Goal: Task Accomplishment & Management: Complete application form

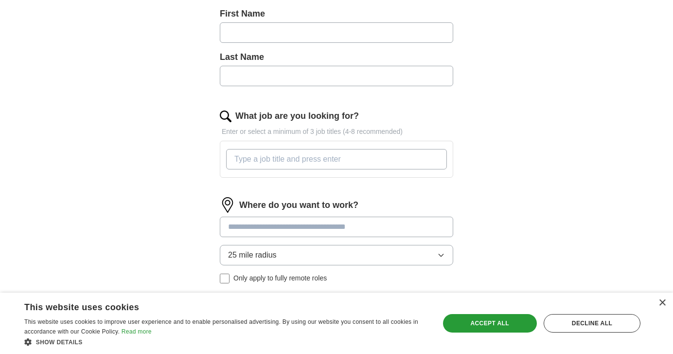
scroll to position [257, 0]
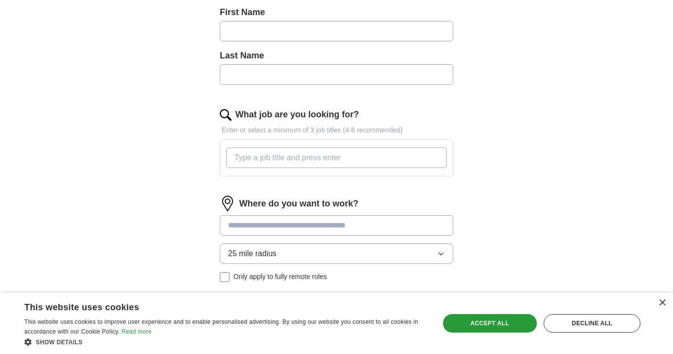
click at [340, 156] on input "What job are you looking for?" at bounding box center [336, 157] width 221 height 20
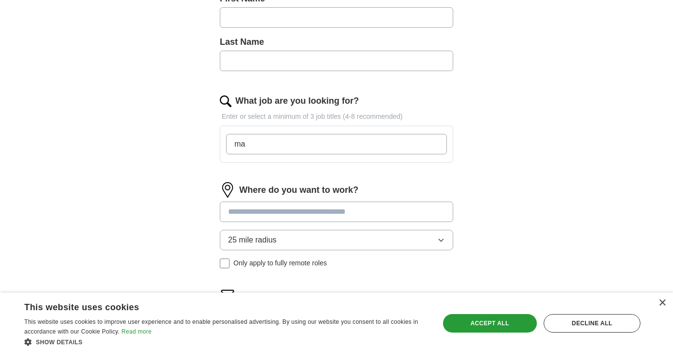
type input "m"
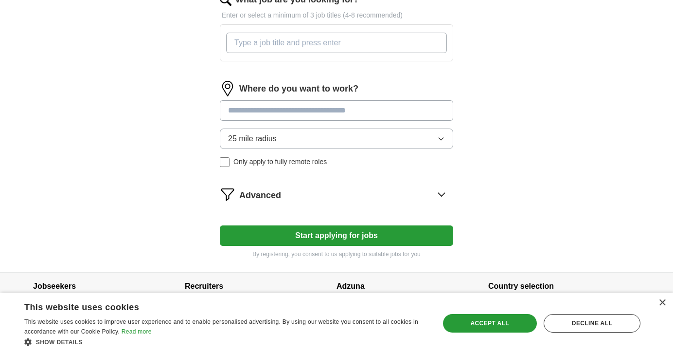
scroll to position [389, 0]
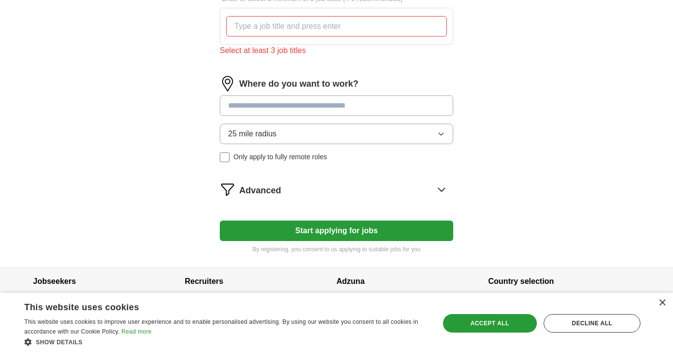
click at [274, 119] on div "Where do you want to work? 25 mile radius Only apply to fully remote roles" at bounding box center [337, 123] width 234 height 94
click at [296, 135] on button "25 mile radius" at bounding box center [337, 134] width 234 height 20
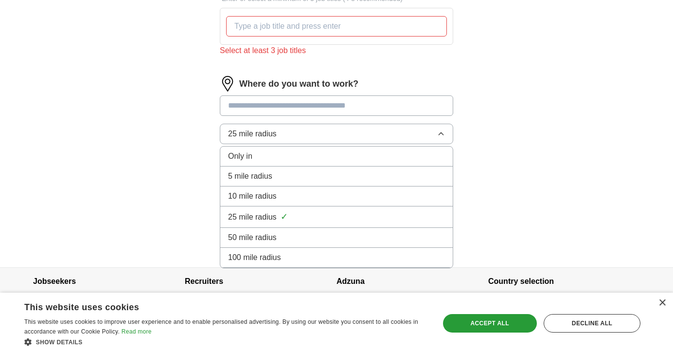
scroll to position [400, 0]
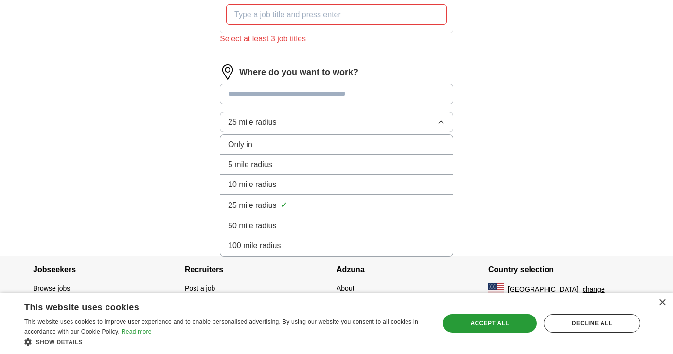
click at [265, 168] on span "5 mile radius" at bounding box center [250, 165] width 44 height 12
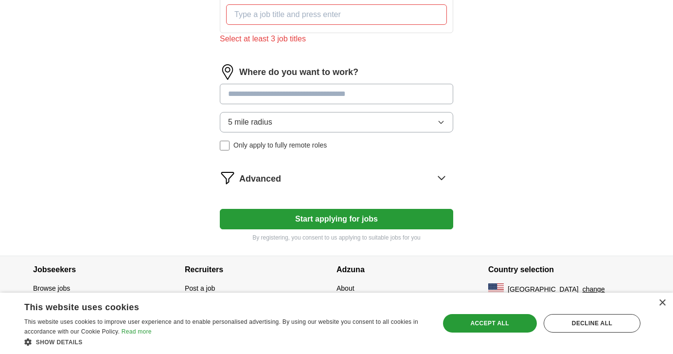
click at [264, 127] on span "5 mile radius" at bounding box center [250, 122] width 44 height 12
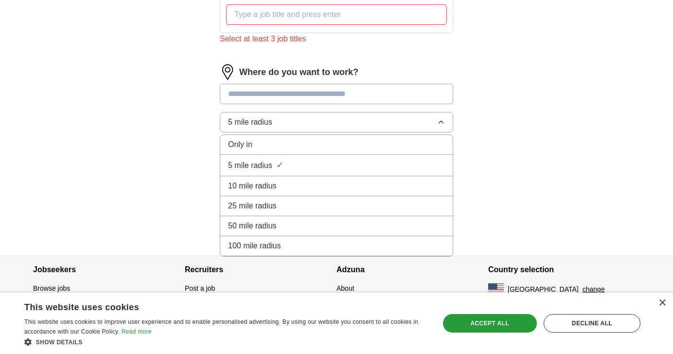
click at [242, 181] on span "10 mile radius" at bounding box center [252, 186] width 49 height 12
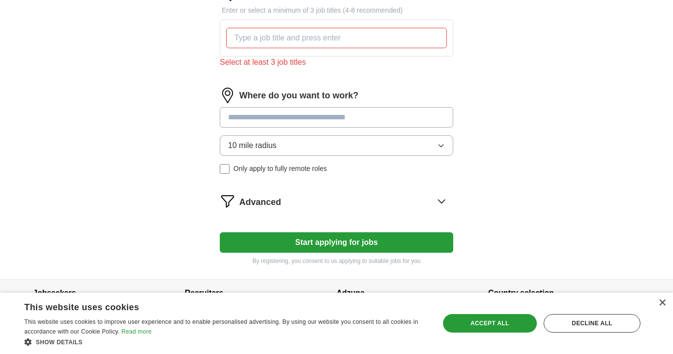
scroll to position [376, 0]
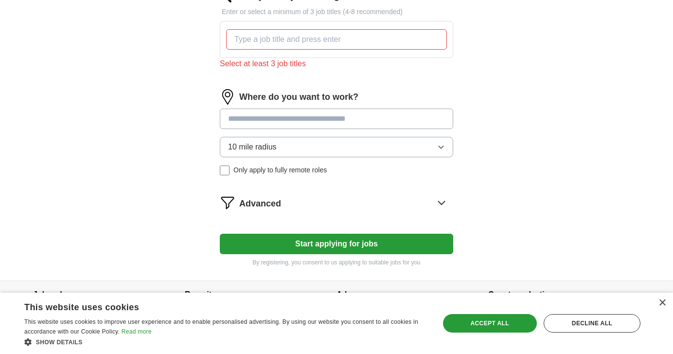
click at [258, 149] on span "10 mile radius" at bounding box center [252, 147] width 49 height 12
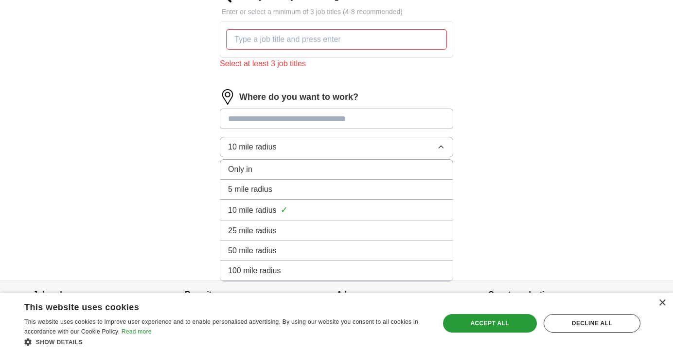
click at [248, 229] on span "25 mile radius" at bounding box center [252, 231] width 49 height 12
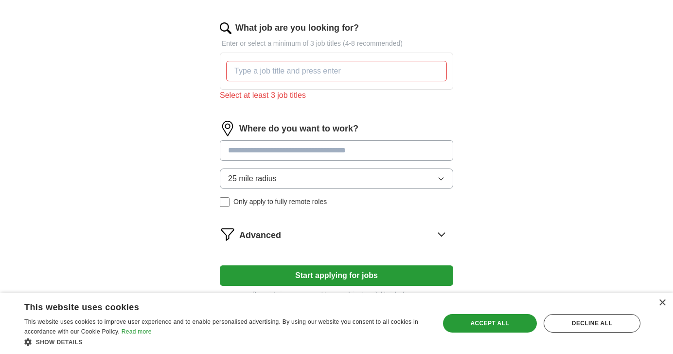
click at [268, 160] on input at bounding box center [337, 150] width 234 height 20
type input "********"
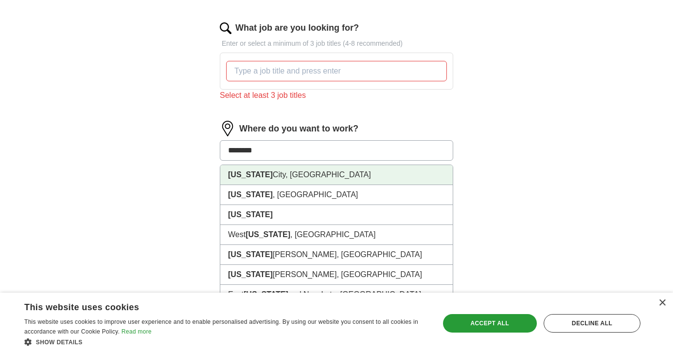
click at [270, 174] on li "[US_STATE][GEOGRAPHIC_DATA], [GEOGRAPHIC_DATA]" at bounding box center [336, 175] width 233 height 20
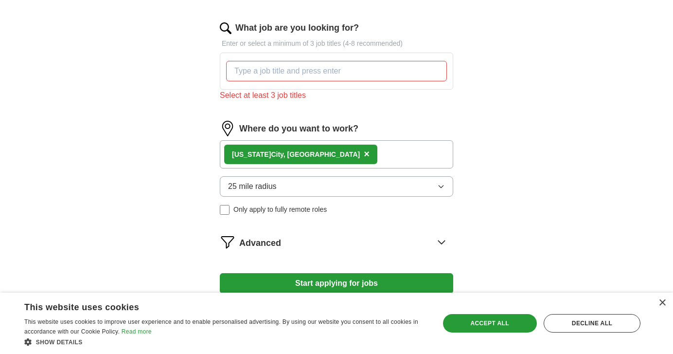
click at [334, 158] on div "[US_STATE][GEOGRAPHIC_DATA], [GEOGRAPHIC_DATA] ×" at bounding box center [337, 154] width 234 height 28
click at [323, 149] on div "[US_STATE][GEOGRAPHIC_DATA], [GEOGRAPHIC_DATA] ×" at bounding box center [337, 154] width 234 height 28
click at [284, 67] on input "What job are you looking for?" at bounding box center [336, 71] width 221 height 20
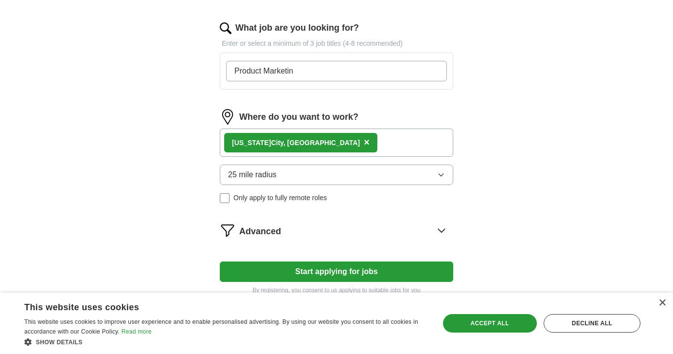
type input "Product Marketing"
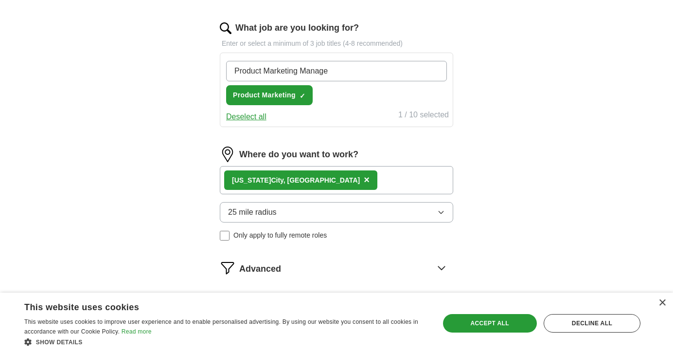
type input "Product Marketing Manager"
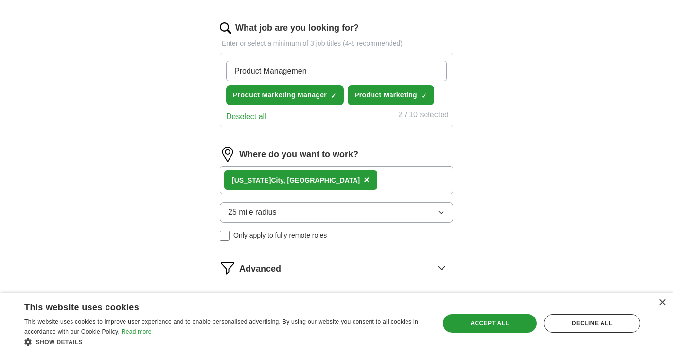
type input "Product Management"
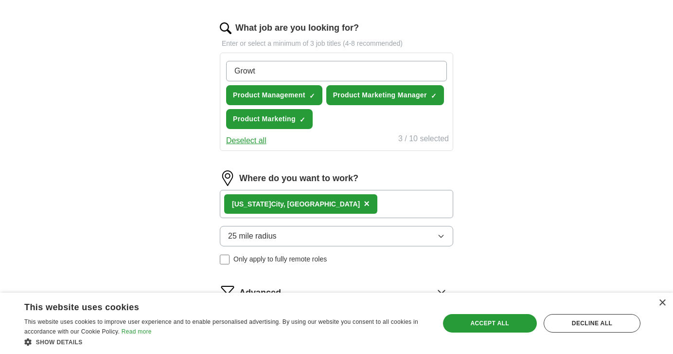
type input "Growth"
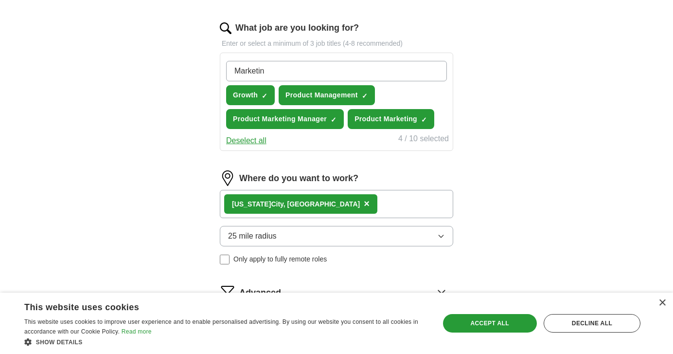
type input "Marketing"
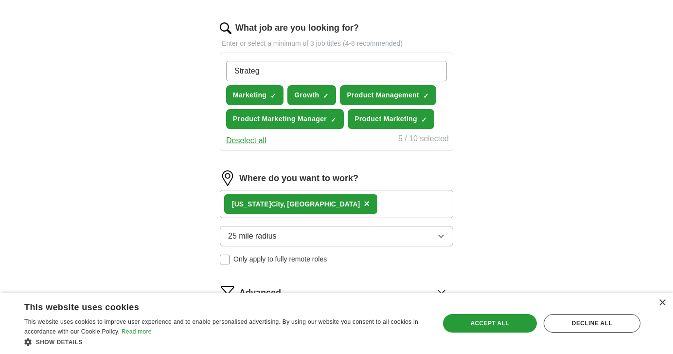
type input "Strategy"
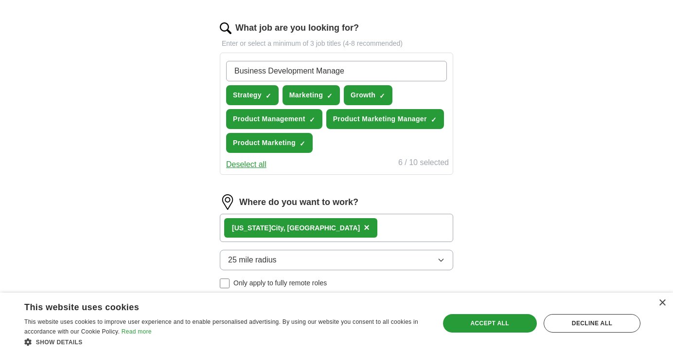
type input "Business Development Manager"
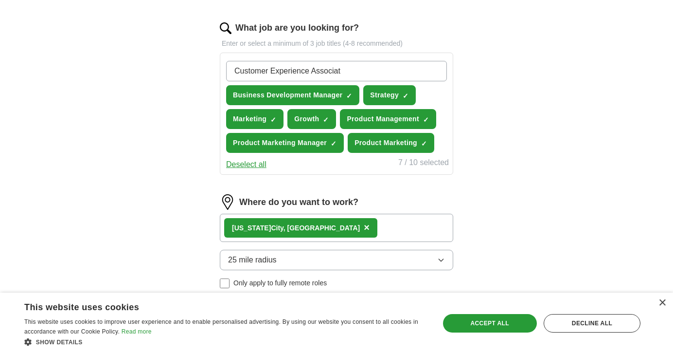
type input "Customer Experience Associate"
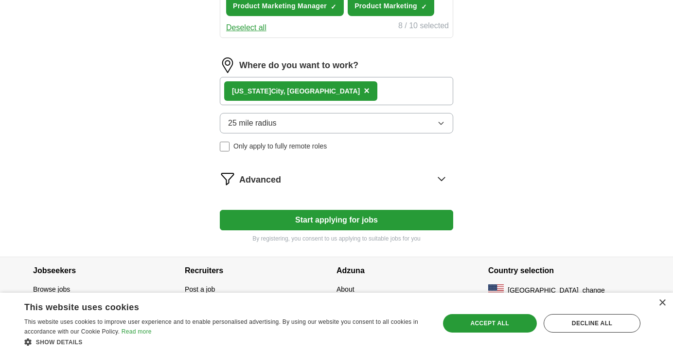
scroll to position [505, 0]
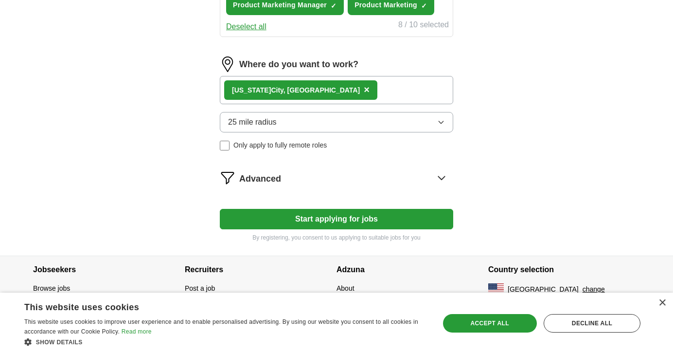
click at [295, 180] on div "Advanced" at bounding box center [346, 178] width 214 height 16
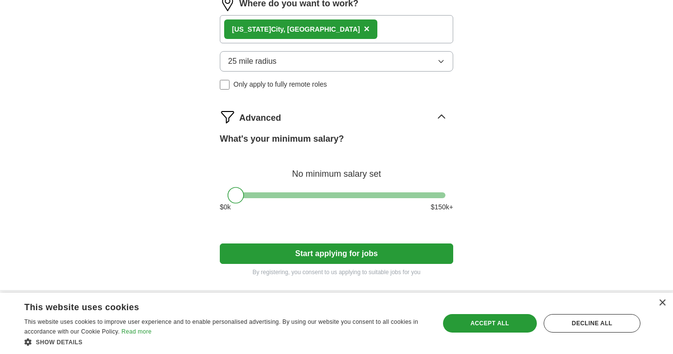
scroll to position [572, 0]
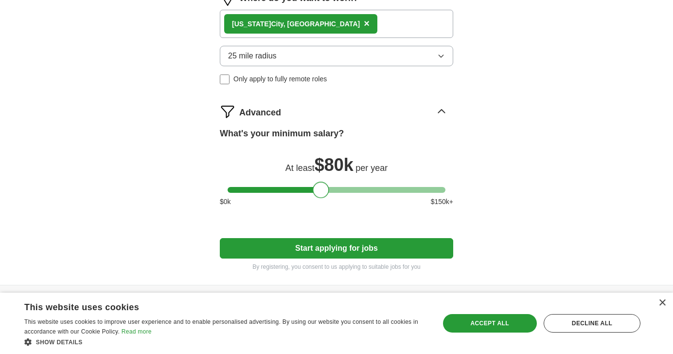
drag, startPoint x: 239, startPoint y: 189, endPoint x: 324, endPoint y: 189, distance: 84.2
click at [324, 189] on div at bounding box center [321, 189] width 17 height 17
click at [331, 242] on button "Start applying for jobs" at bounding box center [337, 248] width 234 height 20
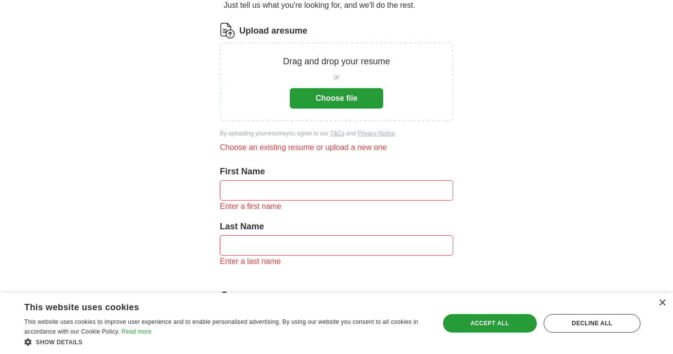
scroll to position [113, 0]
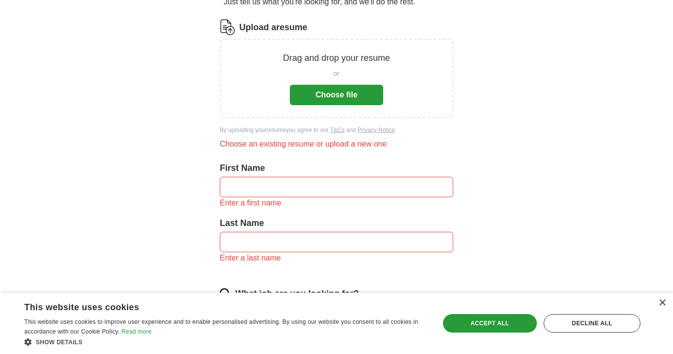
click at [323, 192] on input "text" at bounding box center [337, 187] width 234 height 20
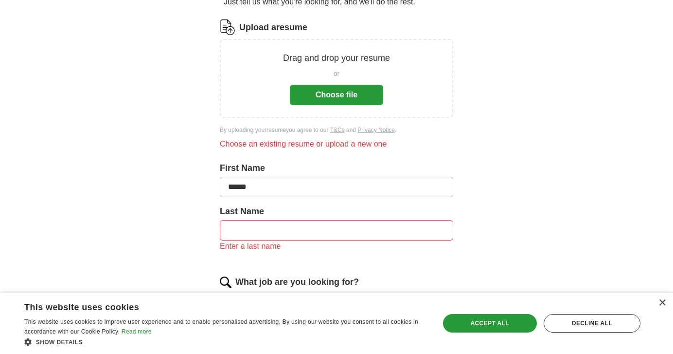
type input "******"
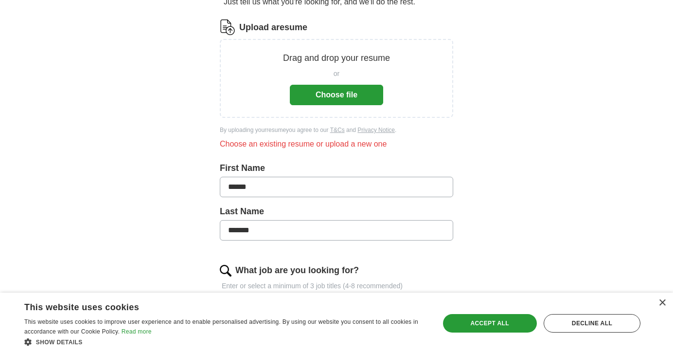
type input "*******"
click at [333, 98] on button "Choose file" at bounding box center [336, 95] width 93 height 20
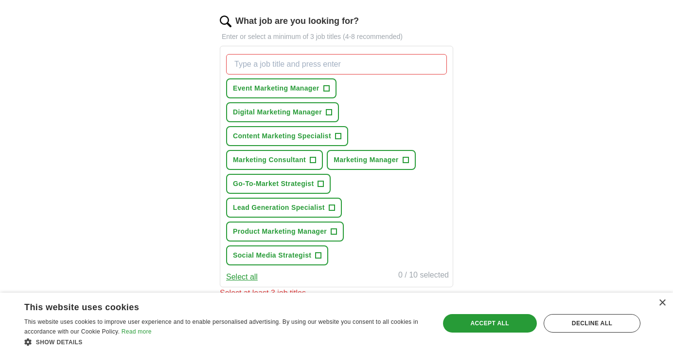
scroll to position [316, 0]
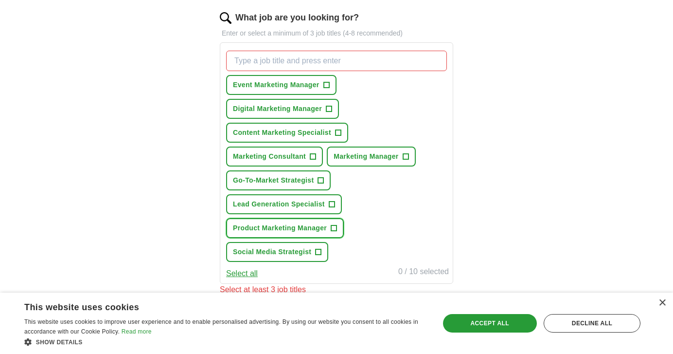
click at [337, 228] on span "+" at bounding box center [334, 228] width 6 height 8
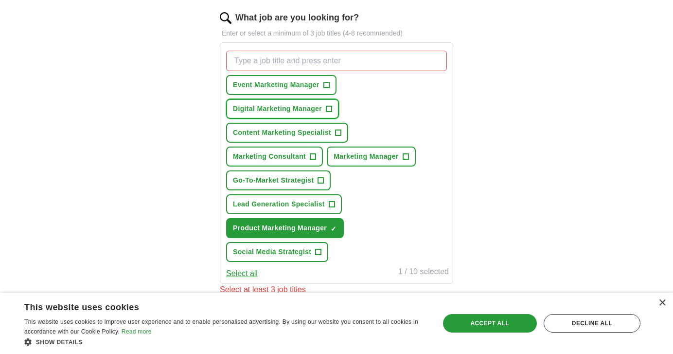
click at [332, 108] on span "+" at bounding box center [329, 109] width 6 height 8
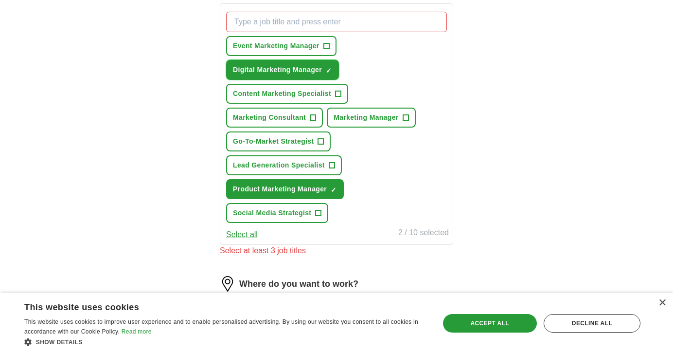
scroll to position [363, 0]
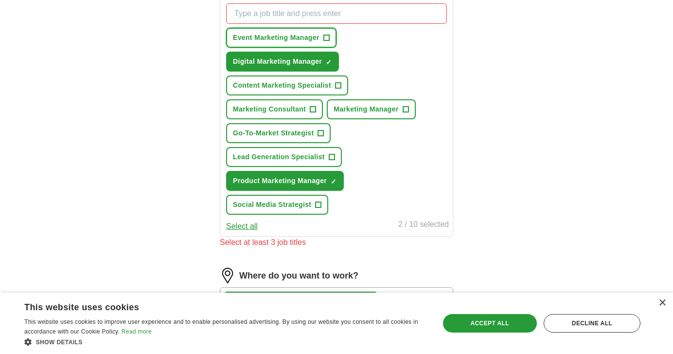
click at [327, 37] on span "+" at bounding box center [327, 38] width 6 height 8
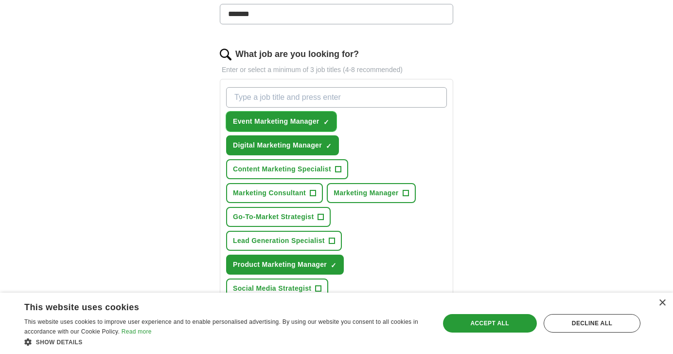
scroll to position [269, 0]
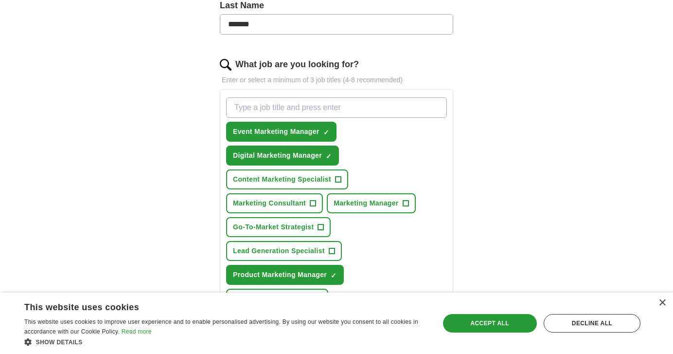
click at [391, 105] on input "What job are you looking for?" at bounding box center [336, 107] width 221 height 20
type input "Strategy Consultant"
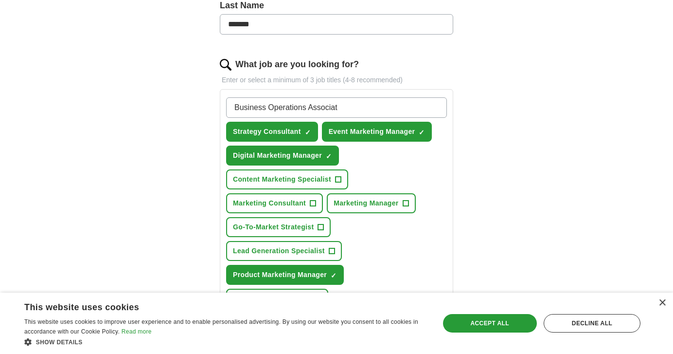
type input "Business Operations Associate"
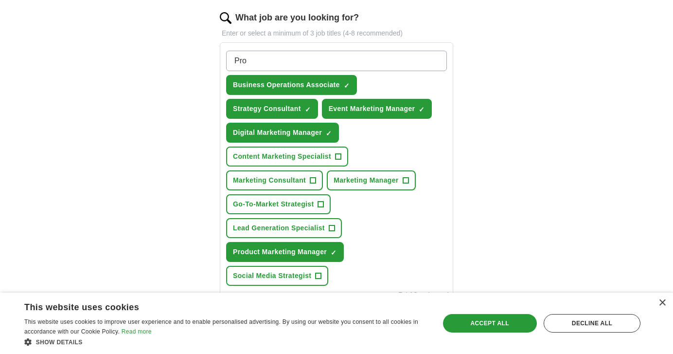
scroll to position [307, 0]
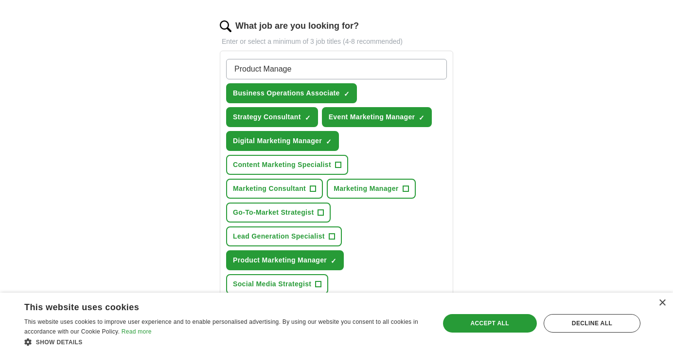
type input "Product Manager"
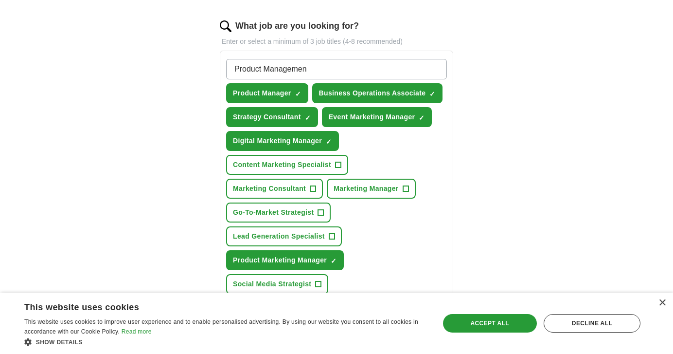
type input "Product Management"
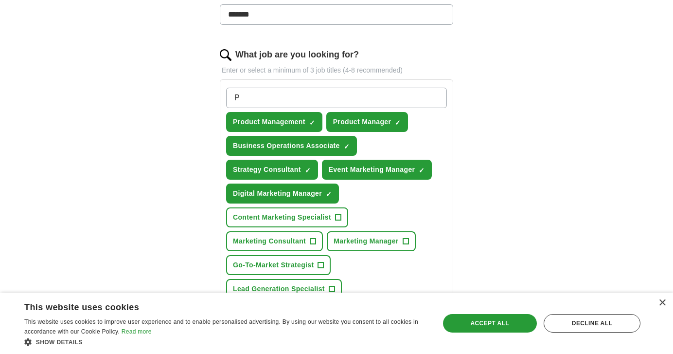
scroll to position [277, 0]
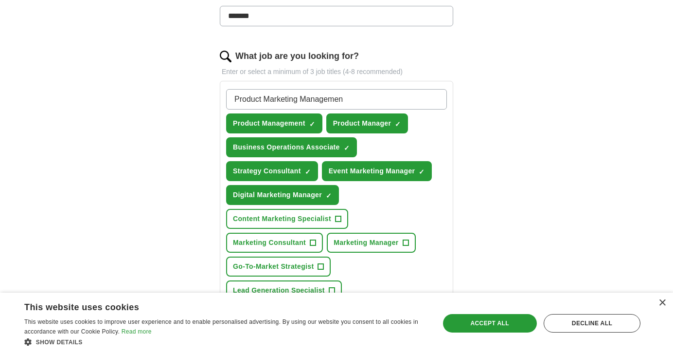
type input "Product Marketing Management"
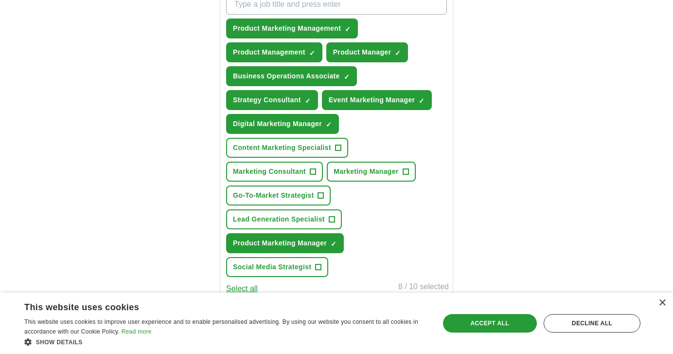
scroll to position [371, 0]
type input "M"
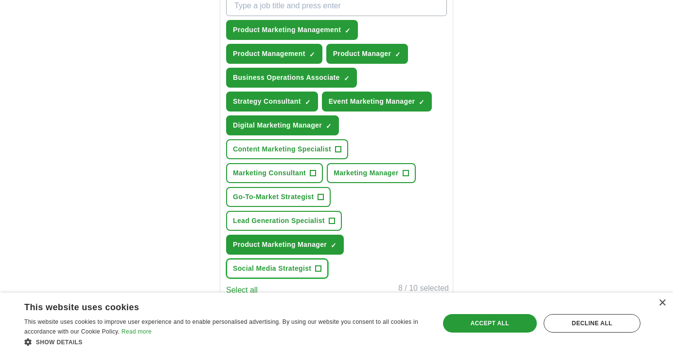
click at [320, 270] on span "+" at bounding box center [319, 269] width 6 height 8
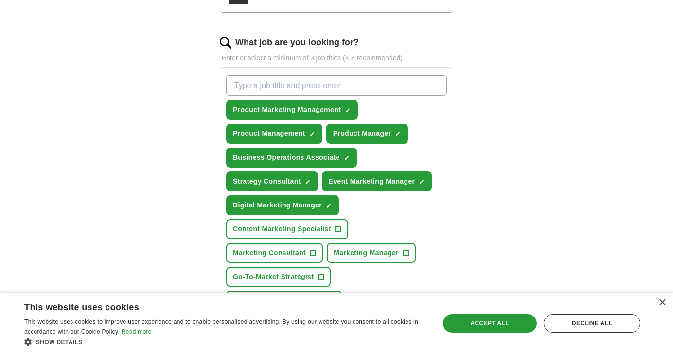
scroll to position [290, 0]
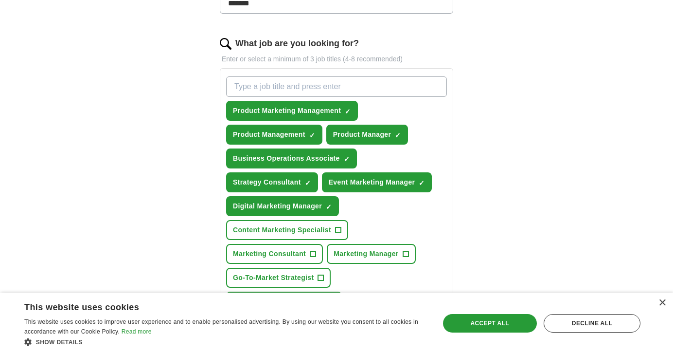
click at [354, 92] on input "What job are you looking for?" at bounding box center [336, 86] width 221 height 20
type input "Social Media Marketing"
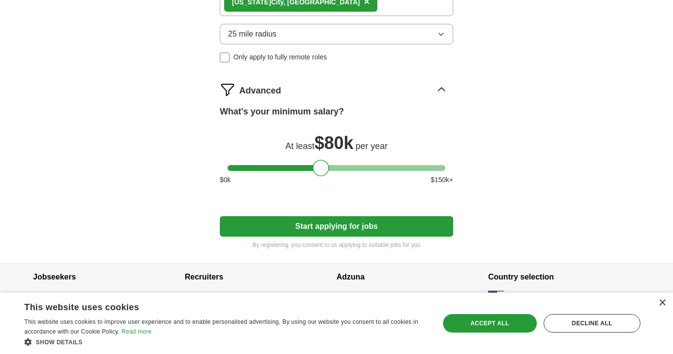
scroll to position [753, 0]
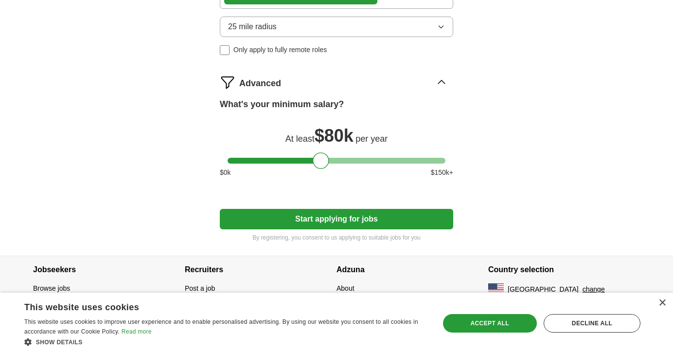
click at [337, 213] on button "Start applying for jobs" at bounding box center [337, 219] width 234 height 20
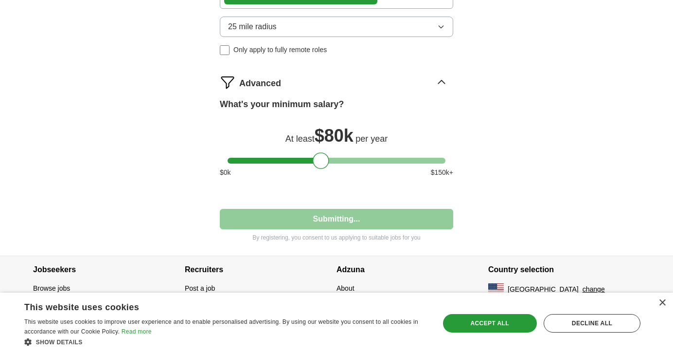
select select "**"
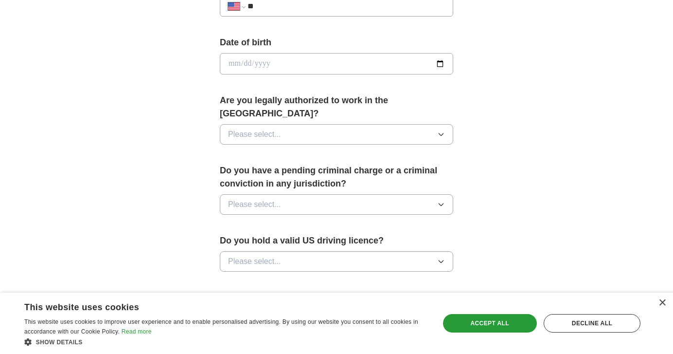
scroll to position [416, 0]
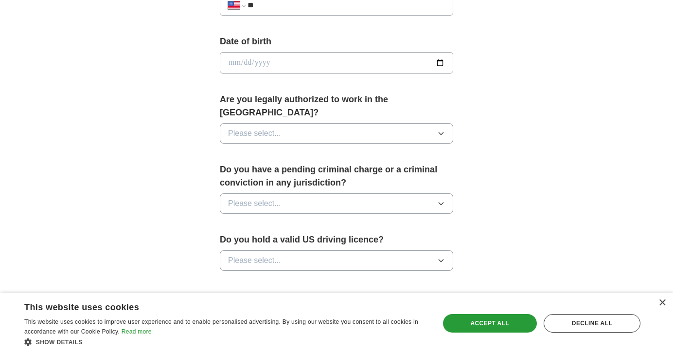
click at [305, 193] on button "Please select..." at bounding box center [337, 203] width 234 height 20
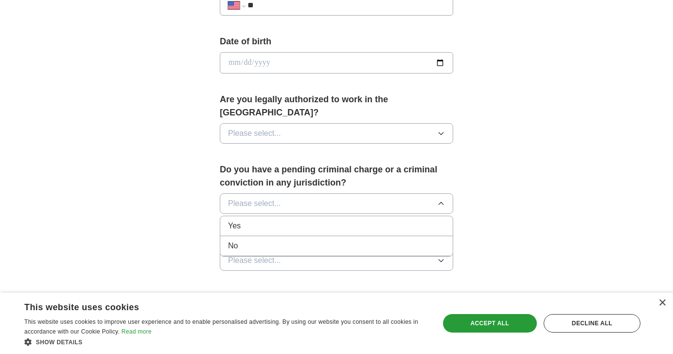
click at [294, 240] on div "No" at bounding box center [336, 246] width 217 height 12
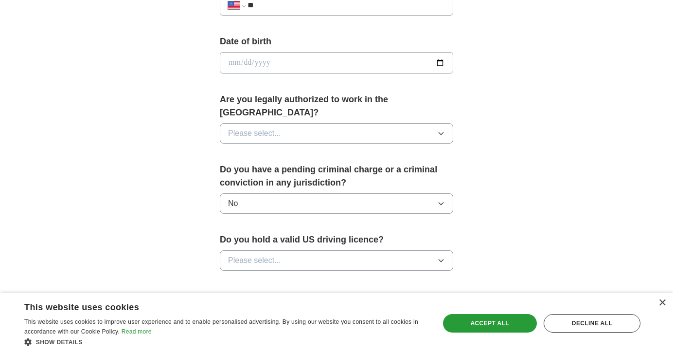
click at [324, 129] on button "Please select..." at bounding box center [337, 133] width 234 height 20
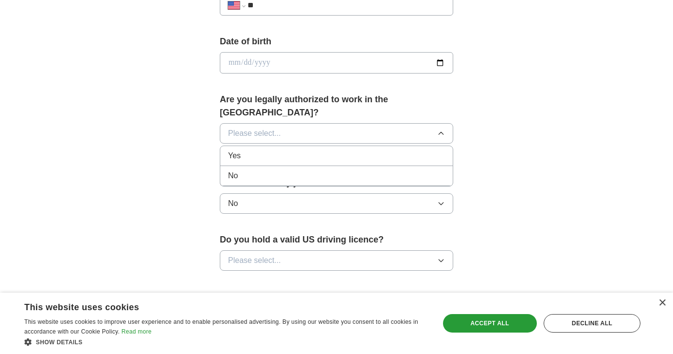
click at [310, 150] on div "Yes" at bounding box center [336, 156] width 217 height 12
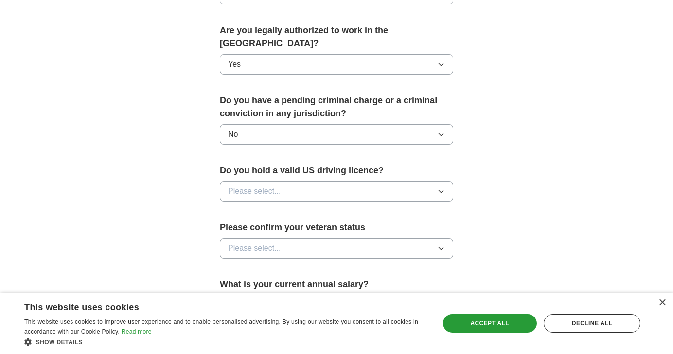
scroll to position [473, 0]
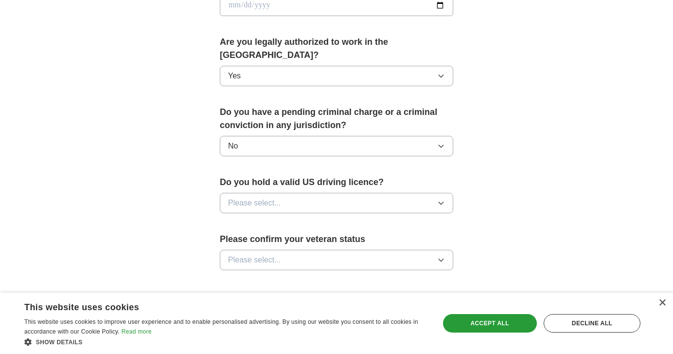
click at [327, 193] on button "Please select..." at bounding box center [337, 203] width 234 height 20
click at [295, 219] on div "Yes" at bounding box center [336, 225] width 217 height 12
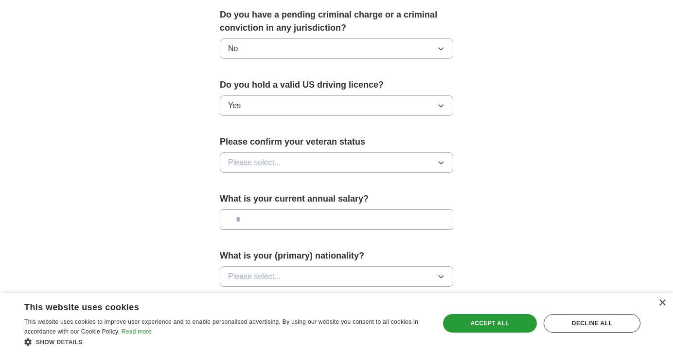
scroll to position [579, 0]
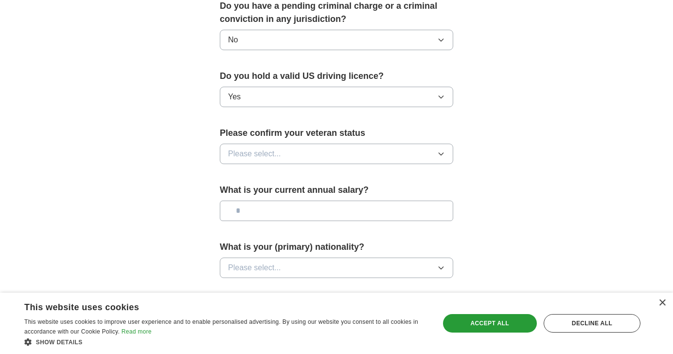
click at [284, 144] on button "Please select..." at bounding box center [337, 154] width 234 height 20
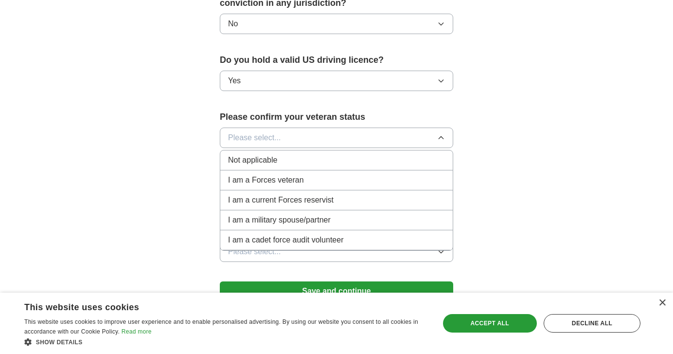
scroll to position [598, 0]
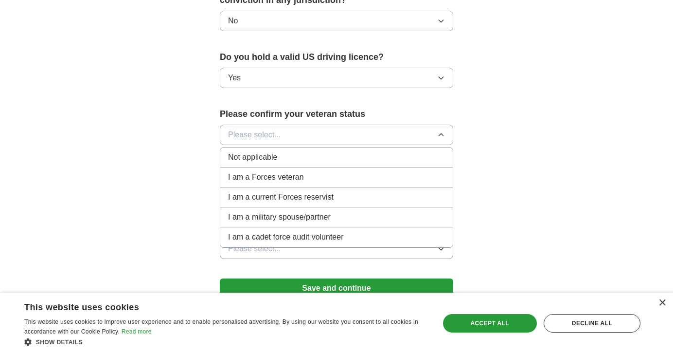
click at [279, 151] on div "Not applicable" at bounding box center [336, 157] width 217 height 12
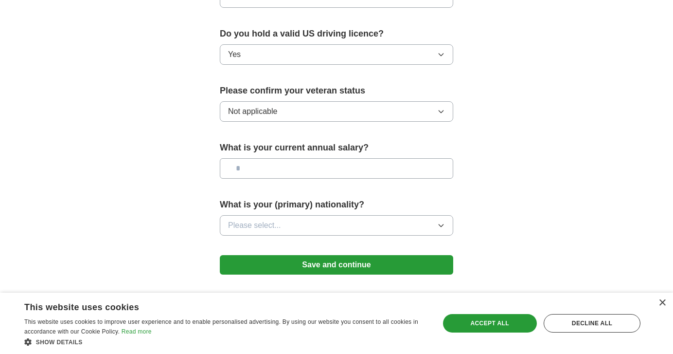
click at [295, 215] on button "Please select..." at bounding box center [337, 225] width 234 height 20
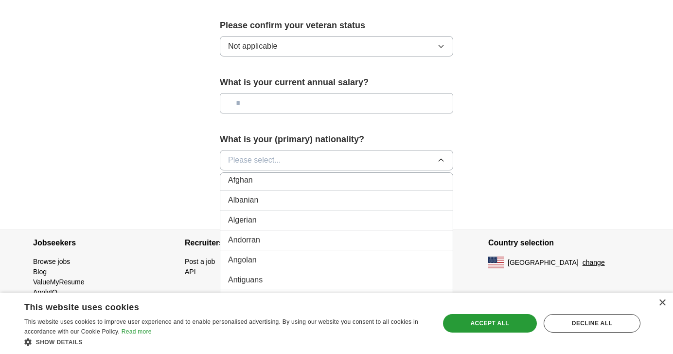
scroll to position [0, 0]
click at [289, 177] on div "American" at bounding box center [336, 183] width 217 height 12
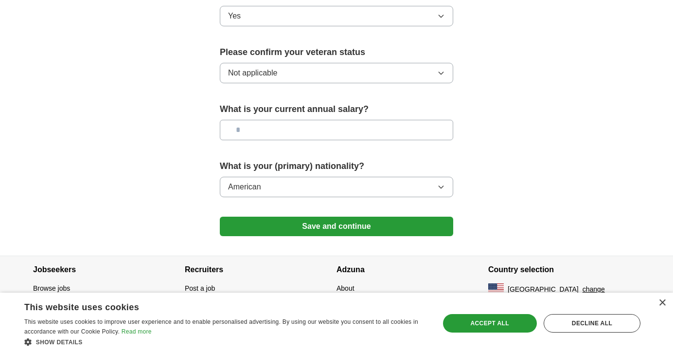
scroll to position [647, 0]
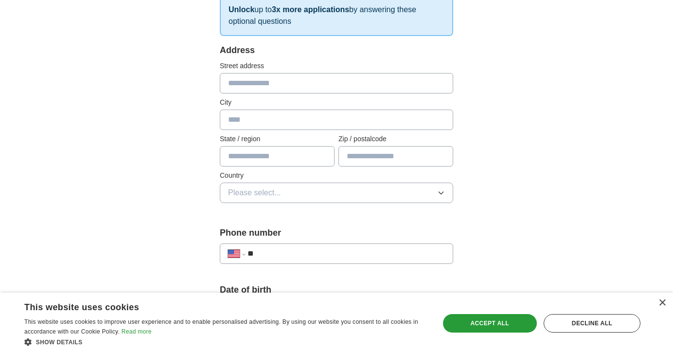
scroll to position [166, 0]
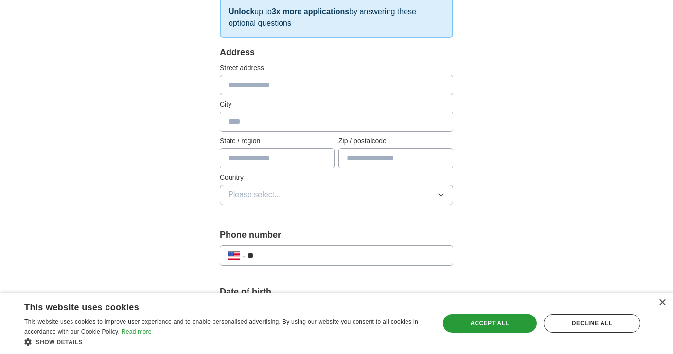
click at [303, 255] on input "**" at bounding box center [347, 256] width 198 height 12
type input "**********"
click at [256, 212] on div "Address Street address City State / region Zip / postalcode Country Please sele…" at bounding box center [337, 131] width 234 height 171
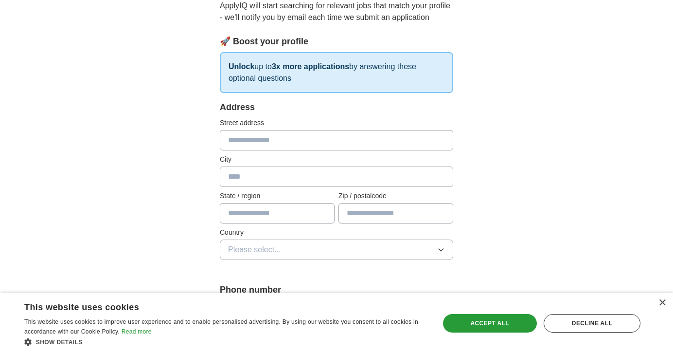
scroll to position [110, 0]
click at [243, 174] on input "text" at bounding box center [337, 177] width 234 height 20
type input "********"
click at [242, 211] on input "text" at bounding box center [277, 213] width 115 height 20
type input "**"
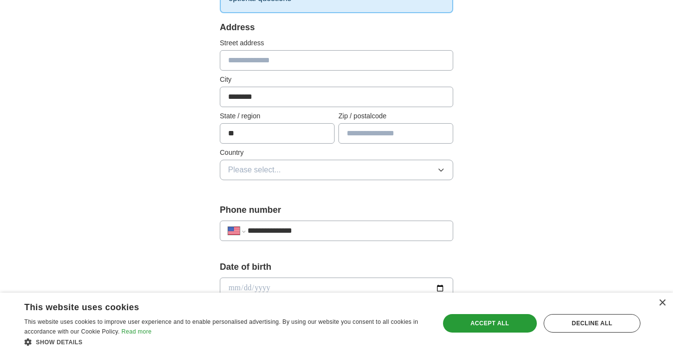
scroll to position [197, 0]
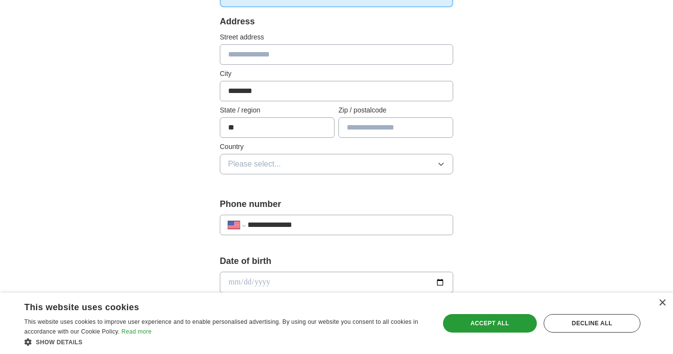
click at [250, 167] on span "Please select..." at bounding box center [254, 164] width 53 height 12
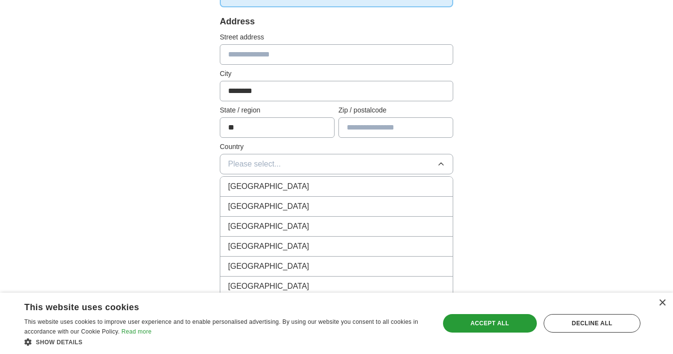
click at [258, 203] on span "[GEOGRAPHIC_DATA]" at bounding box center [268, 206] width 81 height 12
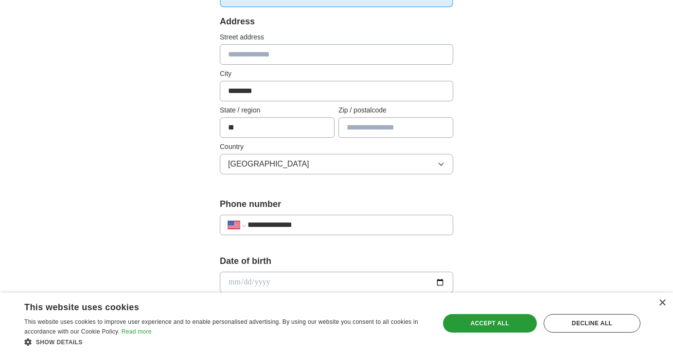
click at [197, 194] on div "**********" at bounding box center [336, 303] width 311 height 831
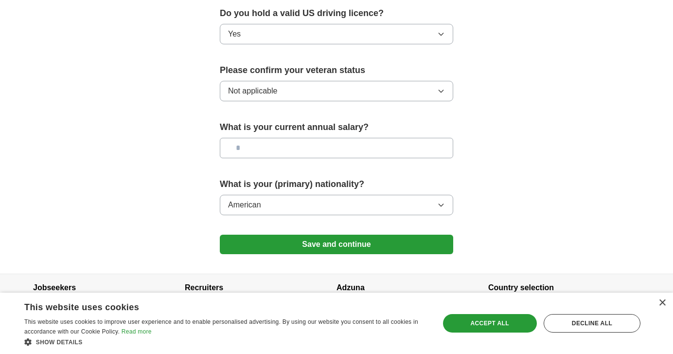
scroll to position [647, 0]
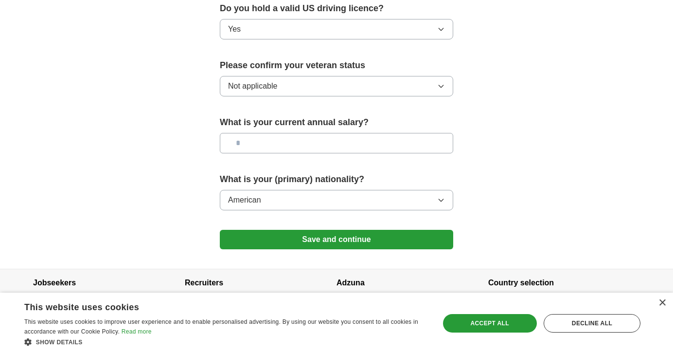
click at [254, 232] on button "Save and continue" at bounding box center [337, 239] width 234 height 19
